Goal: Task Accomplishment & Management: Use online tool/utility

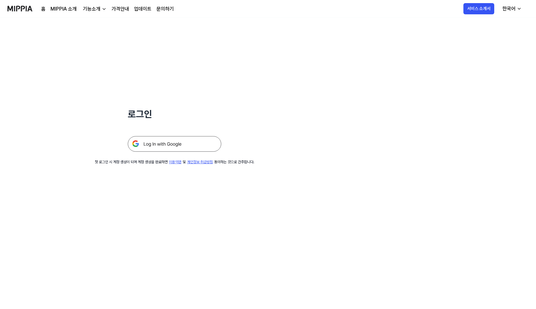
click at [172, 144] on img at bounding box center [175, 144] width 94 height 16
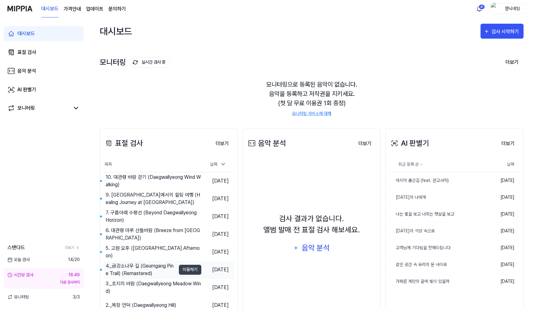
click at [127, 264] on div "4._금강소나무 길 (Geumgang Pine Trail) (Remastered)" at bounding box center [141, 269] width 70 height 15
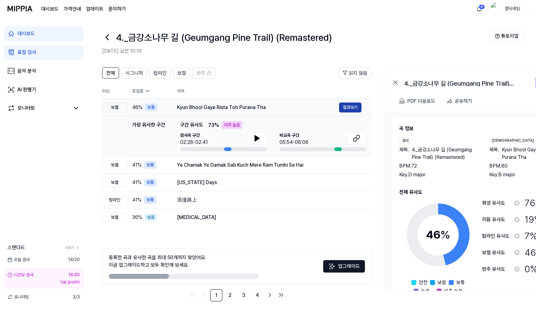
click at [350, 106] on button "결과보기" at bounding box center [350, 108] width 22 height 10
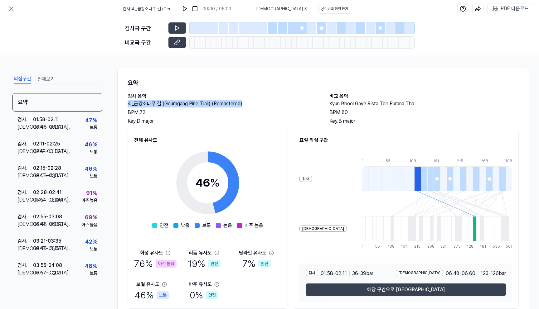
drag, startPoint x: 127, startPoint y: 103, endPoint x: 268, endPoint y: 106, distance: 140.6
click at [268, 106] on h2 "4._금강소나무 길 (Geumgang Pine Trail) (Remastered)" at bounding box center [221, 103] width 189 height 7
copy h2 "4._금강소나무 길 (Geumgang Pine Trail) (Remastered)"
click at [502, 11] on div "PDF 다운로드" at bounding box center [514, 9] width 28 height 8
click at [12, 9] on icon at bounding box center [10, 8] width 7 height 7
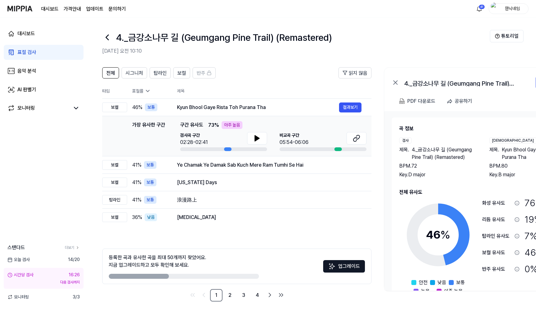
click at [106, 39] on icon at bounding box center [107, 37] width 10 height 10
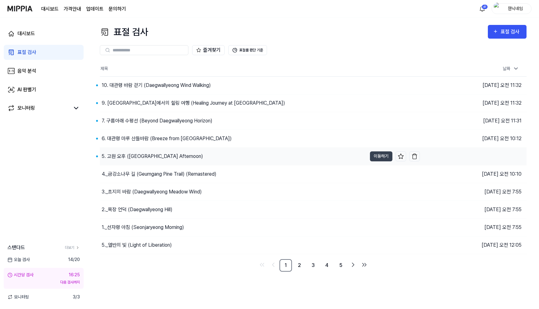
click at [167, 155] on div "5. 고원 오후 (Daegwallyeong Hill Afternoon)" at bounding box center [152, 156] width 101 height 7
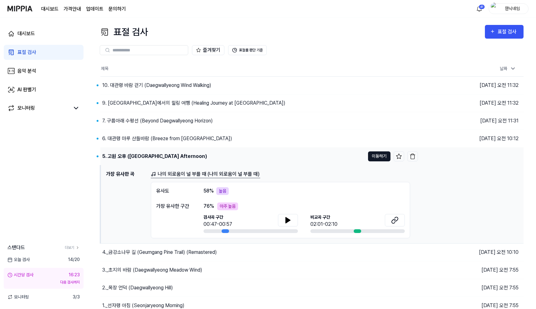
click at [379, 160] on button "이동하기" at bounding box center [379, 156] width 22 height 10
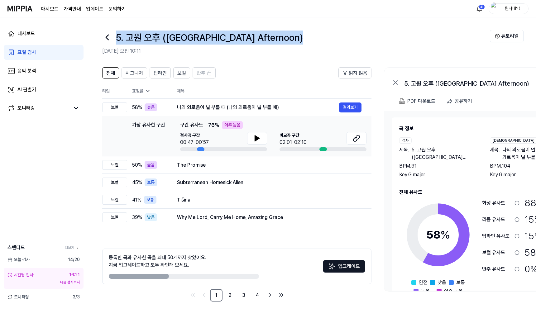
drag, startPoint x: 116, startPoint y: 38, endPoint x: 305, endPoint y: 46, distance: 189.1
click at [305, 46] on div "5. 고원 오후 (Daegwallyeong Hill Afternoon) 2025.08.16 오전 10:11" at bounding box center [296, 42] width 388 height 25
copy h1 "5. 고원 오후 (Daegwallyeong Hill Afternoon)"
click at [350, 108] on button "결과보기" at bounding box center [350, 108] width 22 height 10
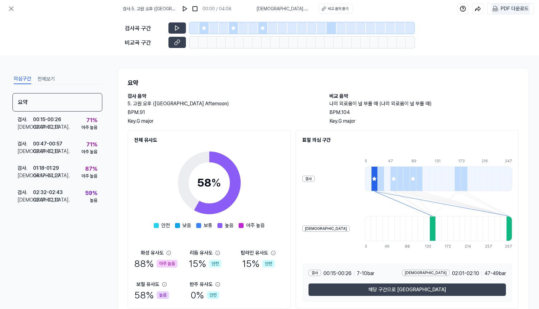
click at [512, 9] on div "PDF 다운로드" at bounding box center [514, 9] width 28 height 8
click at [12, 12] on button at bounding box center [11, 8] width 12 height 12
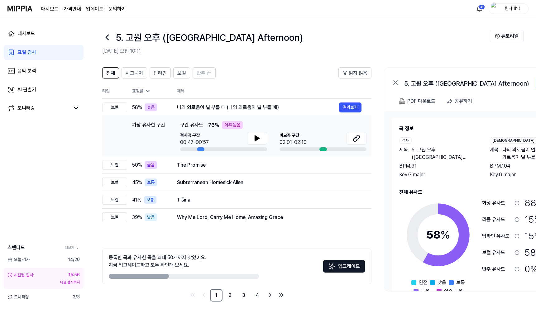
click at [107, 36] on icon at bounding box center [107, 37] width 10 height 10
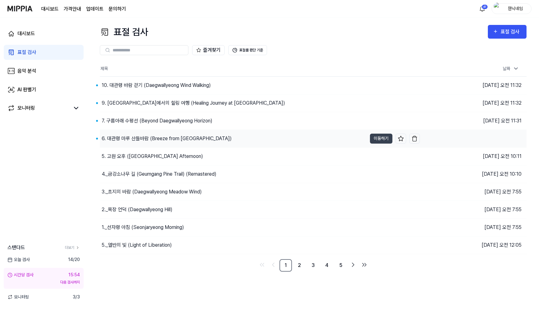
click at [132, 141] on div "6. 대관령 마루 산들바람 (Breeze from Daegwallyeong Ridge)" at bounding box center [167, 138] width 130 height 7
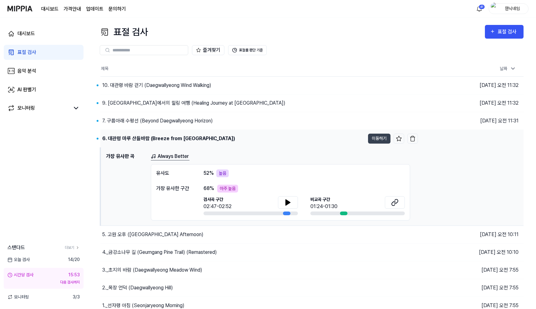
click at [377, 143] on td "6. 대관령 마루 산들바람 (Breeze from Daegwallyeong Ridge) 이동하기" at bounding box center [259, 138] width 318 height 17
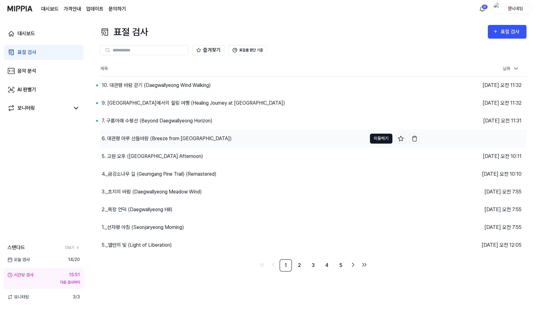
click at [377, 140] on button "이동하기" at bounding box center [381, 139] width 22 height 10
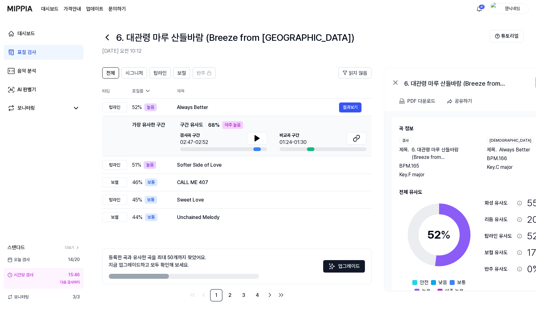
drag, startPoint x: 118, startPoint y: 37, endPoint x: 398, endPoint y: 37, distance: 280.5
click at [398, 37] on div "6. 대관령 마루 산들바람 (Breeze from Daegwallyeong Ridge)" at bounding box center [296, 37] width 388 height 15
copy h1 "6. 대관령 마루 산들바람 (Breeze from Daegwallyeong Ridge)"
click at [352, 110] on button "결과보기" at bounding box center [350, 108] width 22 height 10
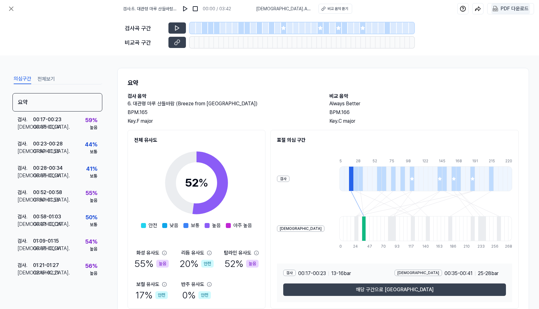
click at [511, 7] on div "PDF 다운로드" at bounding box center [514, 9] width 28 height 8
click at [372, 296] on div "검사 00:17 - 00:23 13 - 16 bar 비교 00:35 - 00:41 25 - 28 bar 해당 구간으로 이동" at bounding box center [394, 283] width 235 height 39
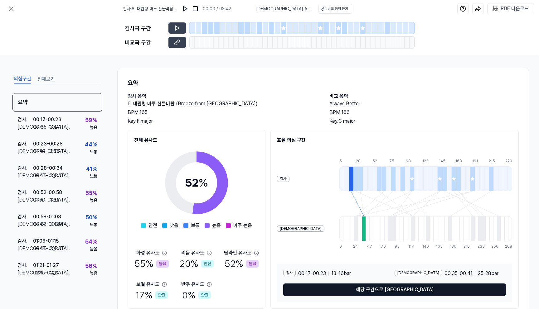
click at [377, 293] on button "해당 구간으로 이동" at bounding box center [394, 290] width 223 height 12
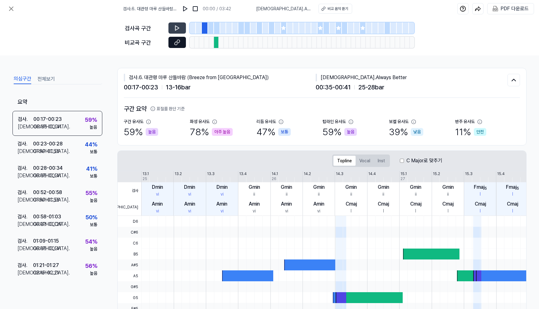
click at [176, 39] on button at bounding box center [176, 42] width 17 height 11
click at [10, 4] on button at bounding box center [11, 8] width 12 height 12
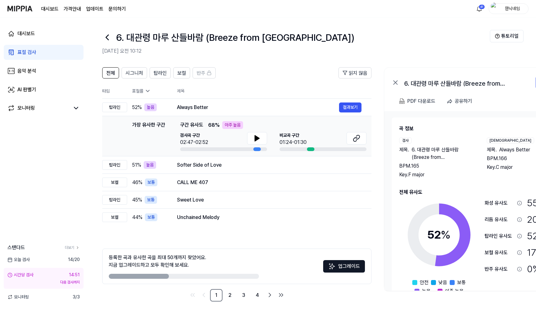
click at [108, 37] on icon at bounding box center [107, 37] width 10 height 10
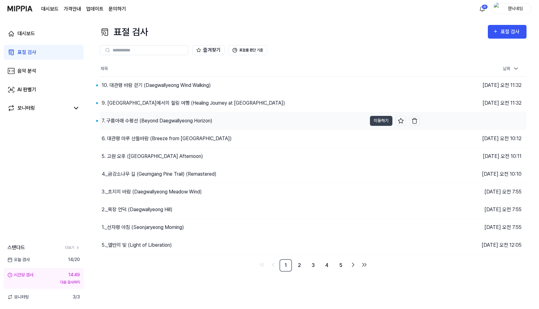
click at [142, 123] on div "7. 구름아래 수평선 (Beyond Daegwallyeong Horizon)" at bounding box center [157, 120] width 111 height 7
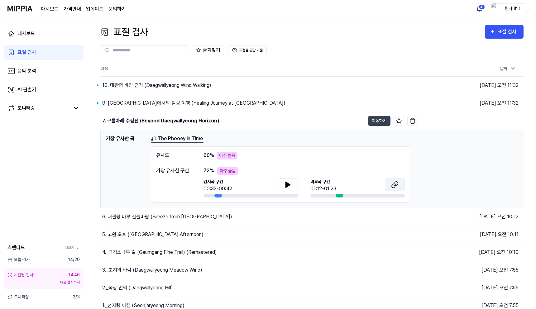
click at [396, 185] on icon at bounding box center [394, 184] width 7 height 7
click at [378, 116] on button "이동하기" at bounding box center [379, 121] width 22 height 10
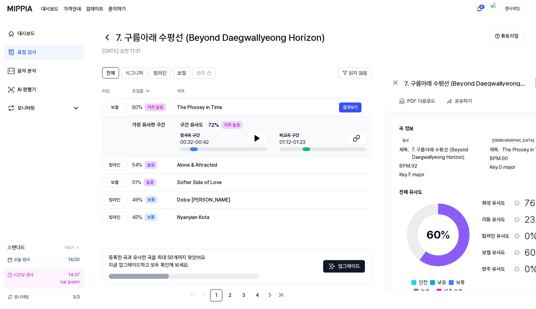
drag, startPoint x: 117, startPoint y: 39, endPoint x: 351, endPoint y: 55, distance: 234.0
click at [351, 55] on div "7. 구름아래 수평선 (Beyond Daegwallyeong Horizon) 2025.08.16 오전 11:31" at bounding box center [296, 42] width 388 height 25
copy div "7. 구름아래 수평선 (Beyond Daegwallyeong Horizon) 2025.08.16 오전 11:31"
click at [343, 110] on button "결과보기" at bounding box center [350, 108] width 22 height 10
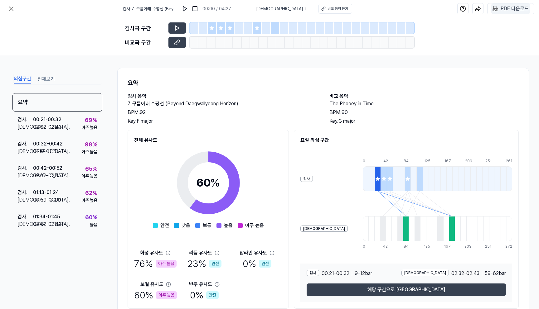
click at [514, 9] on div "PDF 다운로드" at bounding box center [514, 9] width 28 height 8
click at [7, 8] on icon at bounding box center [10, 8] width 7 height 7
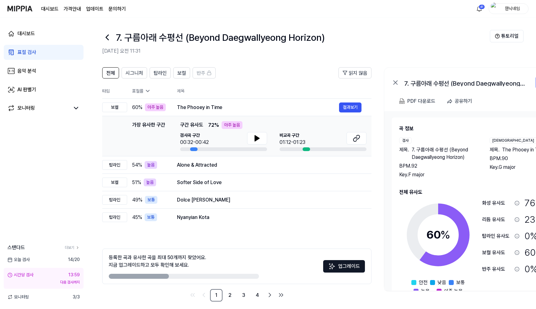
click at [107, 37] on icon at bounding box center [107, 37] width 10 height 10
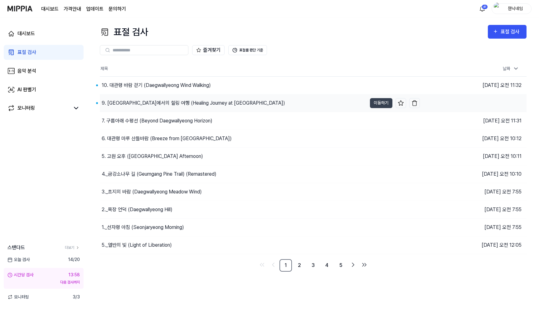
click at [127, 106] on div "9. 대관령 목장에서의 힐링 여행 (Healing Journey at Daegwallyeong Ranch)" at bounding box center [193, 102] width 183 height 7
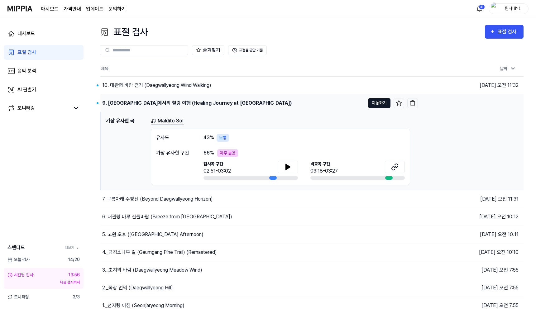
click at [376, 106] on button "이동하기" at bounding box center [379, 103] width 22 height 10
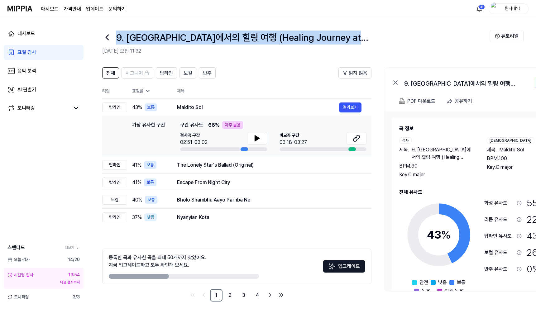
drag, startPoint x: 117, startPoint y: 33, endPoint x: 424, endPoint y: 41, distance: 307.4
click at [424, 41] on div "9. 대관령 목장에서의 힐링 여행 (Healing Journey at Daegwallyeong Ranch)" at bounding box center [296, 37] width 388 height 15
click at [345, 106] on button "결과보기" at bounding box center [350, 108] width 22 height 10
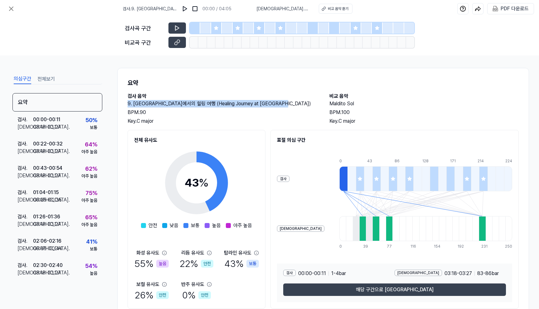
drag, startPoint x: 128, startPoint y: 103, endPoint x: 294, endPoint y: 104, distance: 165.2
click at [294, 104] on h2 "9. 대관령 목장에서의 힐링 여행 (Healing Journey at Daegwallyeong Ranch)" at bounding box center [221, 103] width 189 height 7
copy h2 "9. 대관령 목장에서의 힐링 여행 (Healing Journey at Daegwallyeong Ranch)"
click at [507, 11] on div "PDF 다운로드" at bounding box center [514, 9] width 28 height 8
click at [14, 11] on icon at bounding box center [10, 8] width 7 height 7
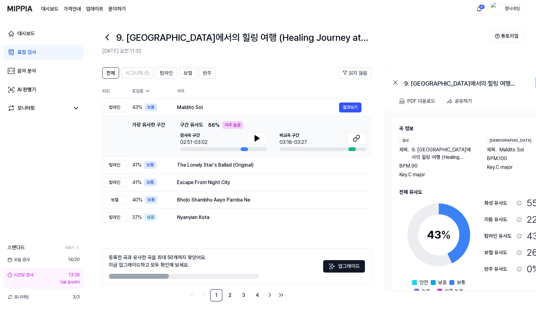
click at [105, 41] on icon at bounding box center [107, 37] width 10 height 10
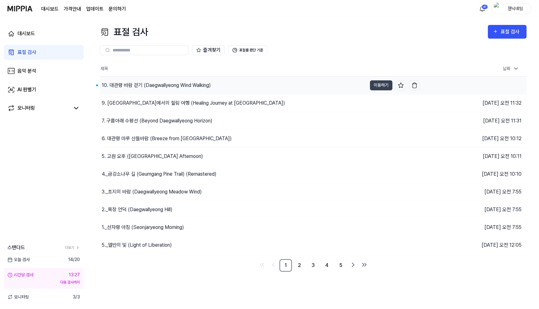
click at [148, 87] on div "10. 대관령 바람 걷기 (Daegwallyeong Wind Walking)" at bounding box center [156, 85] width 109 height 7
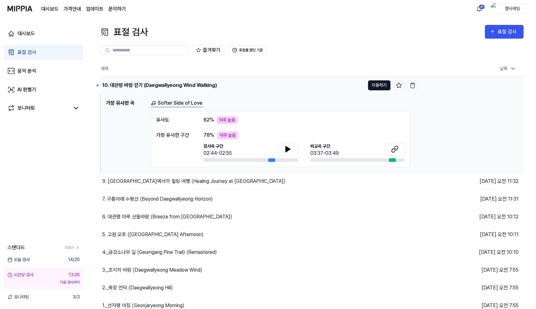
click at [380, 85] on button "이동하기" at bounding box center [379, 85] width 22 height 10
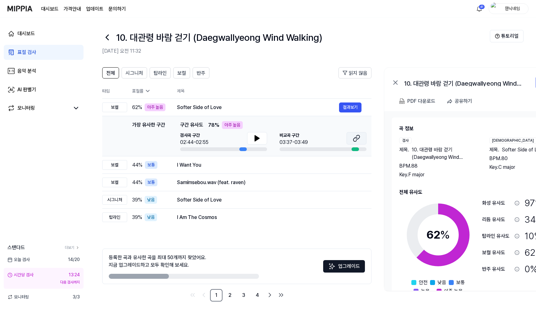
click at [359, 136] on icon at bounding box center [358, 137] width 4 height 4
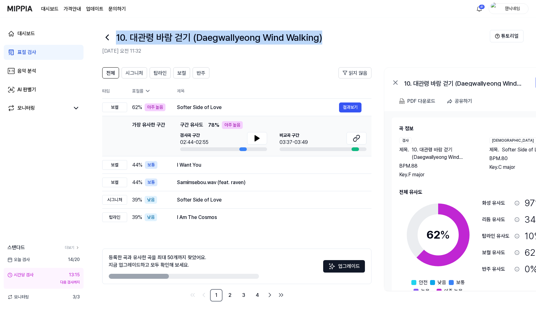
drag, startPoint x: 117, startPoint y: 38, endPoint x: 352, endPoint y: 46, distance: 235.8
click at [352, 46] on div "10. 대관령 바람 걷기 (Daegwallyeong Wind Walking) 2025.08.16 오전 11:32" at bounding box center [296, 42] width 388 height 25
copy h1 "10. 대관령 바람 걷기 (Daegwallyeong Wind Walking)"
click at [354, 105] on button "결과보기" at bounding box center [350, 108] width 22 height 10
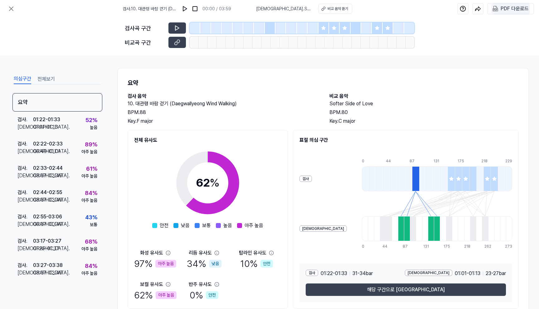
click at [513, 4] on 다운로드 "PDF 다운로드" at bounding box center [510, 8] width 39 height 11
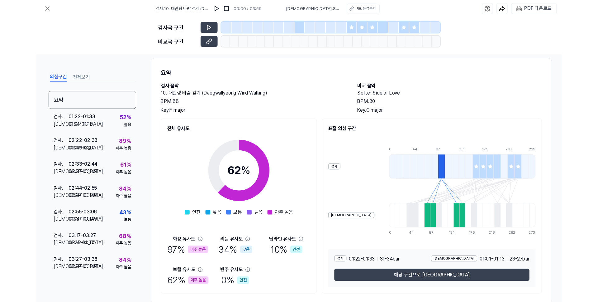
scroll to position [25, 0]
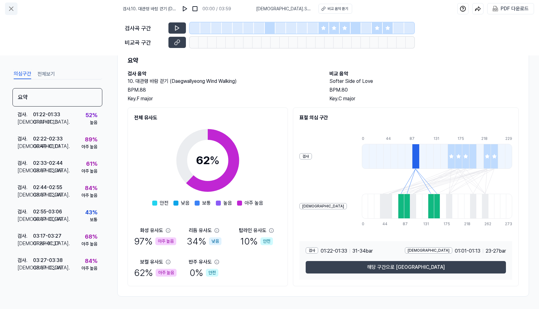
click at [8, 9] on icon at bounding box center [10, 8] width 7 height 7
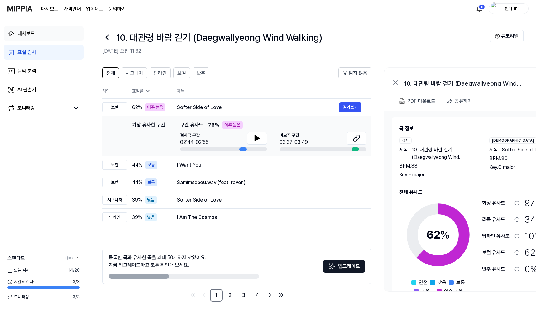
click at [32, 36] on div "대시보드" at bounding box center [25, 33] width 17 height 7
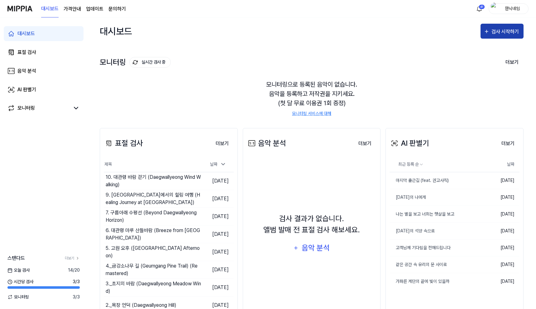
click at [497, 34] on div "검사 시작하기" at bounding box center [506, 32] width 29 height 8
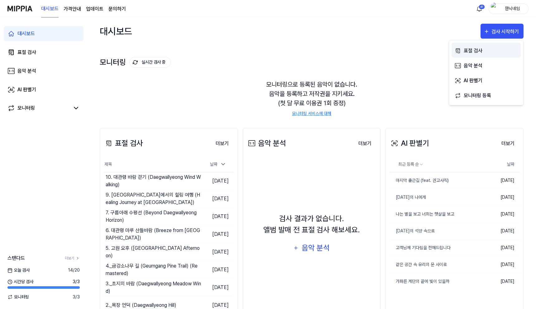
click at [481, 45] on button "표절 검사" at bounding box center [486, 50] width 69 height 15
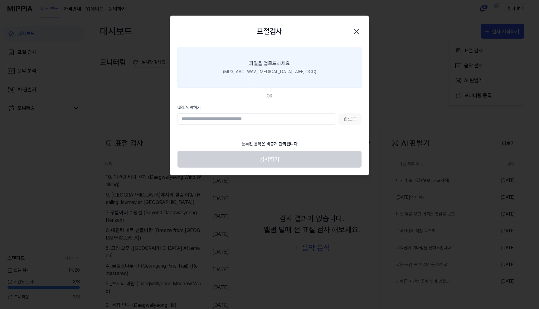
click at [292, 60] on label "파일을 업로드하세요 (MP3, AAC, WAV, FLAC, AIFF, OGG)" at bounding box center [269, 67] width 184 height 41
click at [0, 0] on input "파일을 업로드하세요 (MP3, AAC, WAV, FLAC, AIFF, OGG)" at bounding box center [0, 0] width 0 height 0
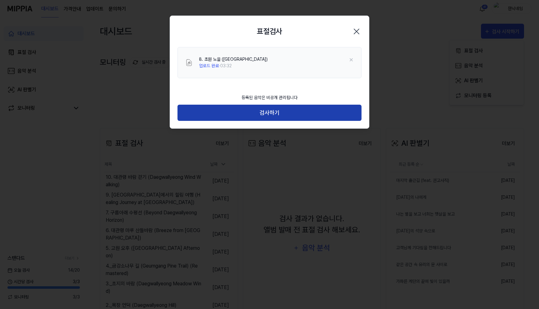
click at [271, 116] on button "검사하기" at bounding box center [269, 113] width 184 height 17
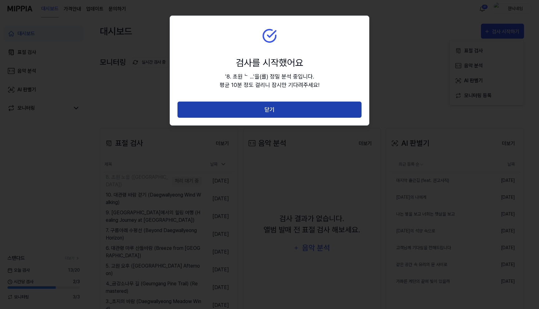
click at [256, 114] on button "닫기" at bounding box center [269, 110] width 184 height 17
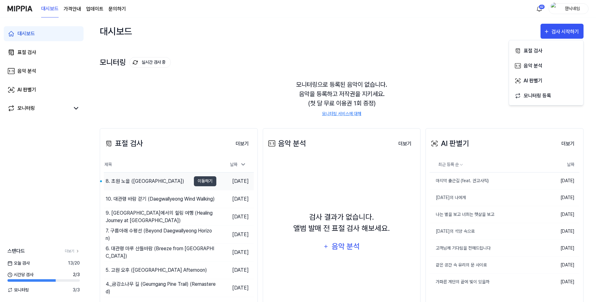
click at [133, 177] on div "8. 초원 노을 (Daegwallyeong Hill Sunset)" at bounding box center [145, 180] width 79 height 7
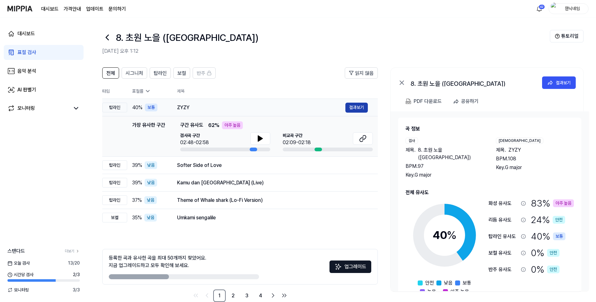
click at [354, 110] on button "결과보기" at bounding box center [356, 108] width 22 height 10
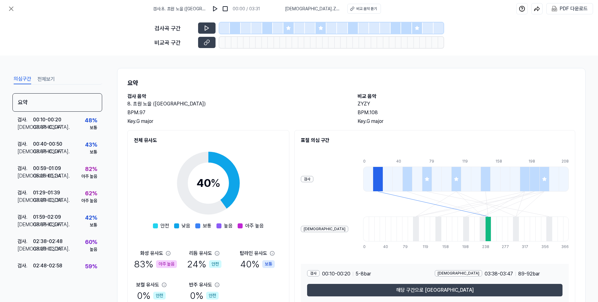
drag, startPoint x: 128, startPoint y: 104, endPoint x: 221, endPoint y: 103, distance: 93.5
click at [221, 103] on h2 "8. 초원 노을 (Daegwallyeong Hill Sunset)" at bounding box center [236, 103] width 218 height 7
copy h2 "8. 초원 노을 (Daegwallyeong Hill Sunset)"
click at [538, 11] on div "PDF 다운로드" at bounding box center [574, 9] width 28 height 8
